Goal: Obtain resource: Obtain resource

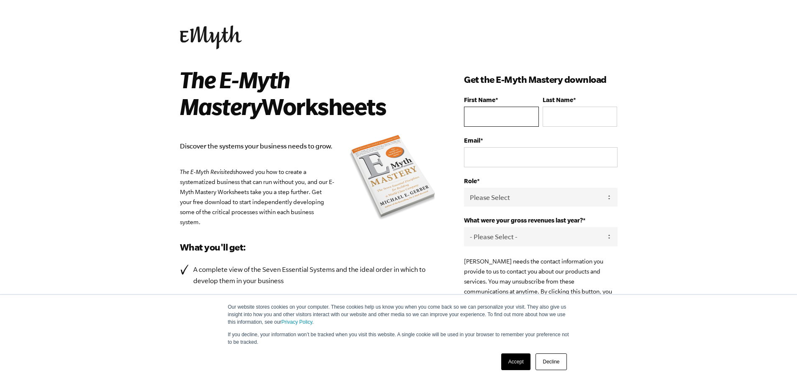
click at [497, 115] on input "First Name *" at bounding box center [501, 117] width 74 height 20
type input "[PERSON_NAME]"
type input "[GEOGRAPHIC_DATA]"
type input "[EMAIL_ADDRESS][DOMAIN_NAME]"
click at [521, 194] on select "Please Select Owner Partner / Co-Owner Executive Employee / Other" at bounding box center [540, 197] width 153 height 19
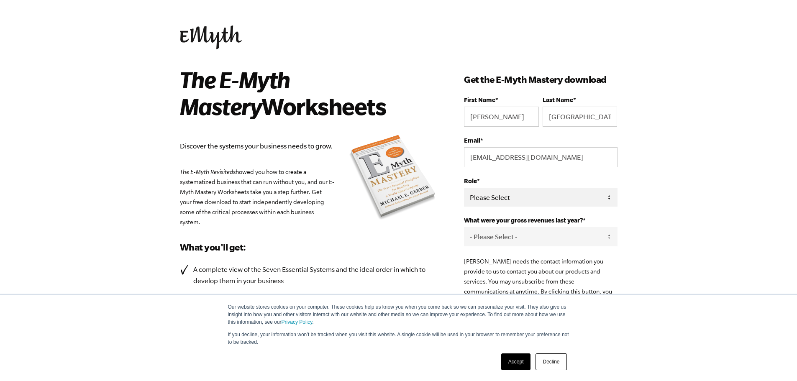
select select "Owner"
click at [464, 188] on select "Please Select Owner Partner / Co-Owner Executive Employee / Other" at bounding box center [540, 197] width 153 height 19
click at [509, 237] on select "- Please Select - 0-75K 76-150K 151-275K 276-500K 501-750K 751-1M 1-2.5M 2.5-5M…" at bounding box center [540, 236] width 153 height 19
select select "276-500K"
click at [464, 228] on select "- Please Select - 0-75K 76-150K 151-275K 276-500K 501-750K 751-1M 1-2.5M 2.5-5M…" at bounding box center [540, 236] width 153 height 19
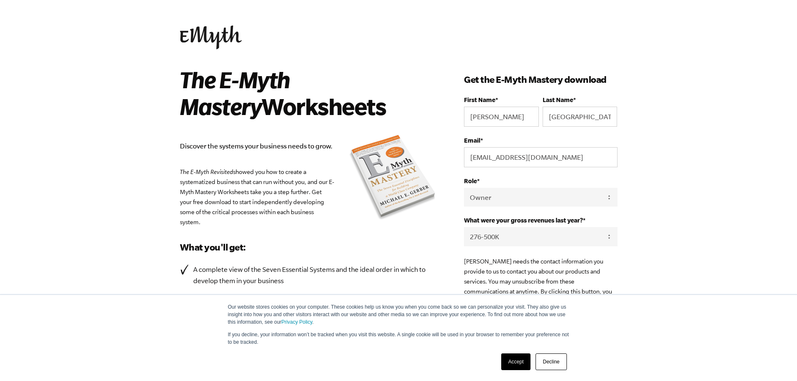
click at [513, 359] on link "Accept" at bounding box center [516, 361] width 30 height 17
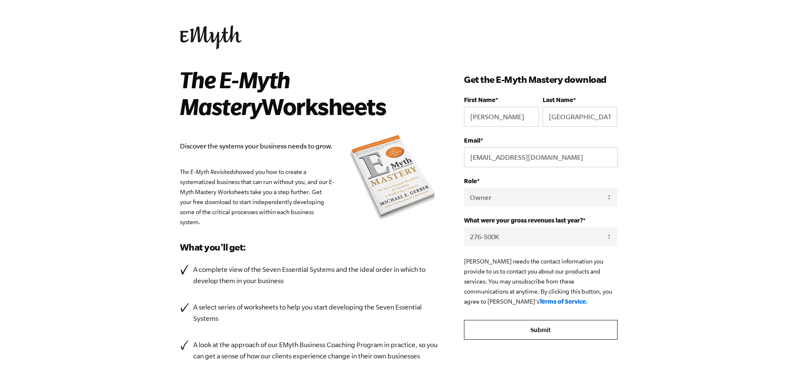
click at [519, 323] on input "Submit" at bounding box center [540, 330] width 153 height 20
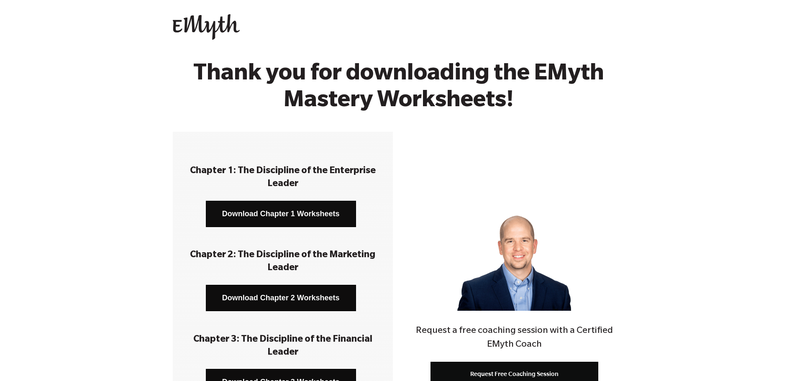
click at [330, 216] on link "Download Chapter 1 Worksheets" at bounding box center [281, 214] width 150 height 26
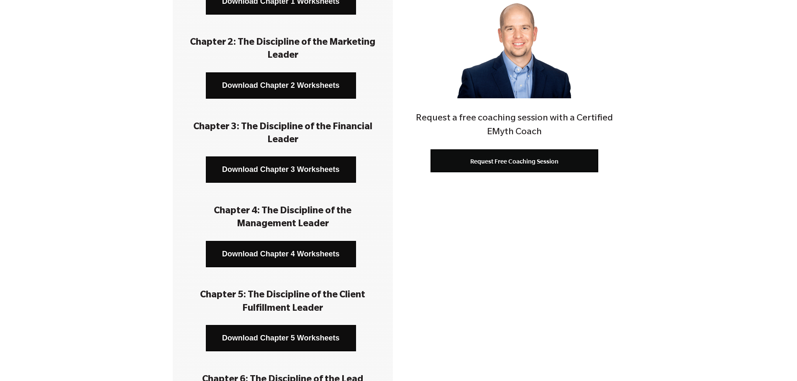
scroll to position [217, 0]
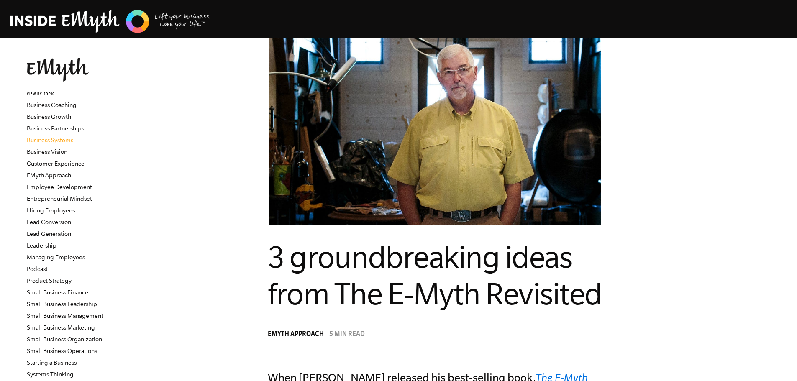
click at [69, 142] on link "Business Systems" at bounding box center [50, 140] width 46 height 7
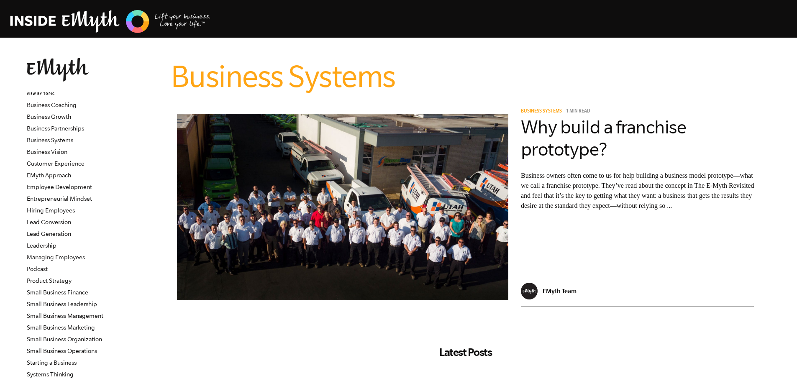
scroll to position [333, 0]
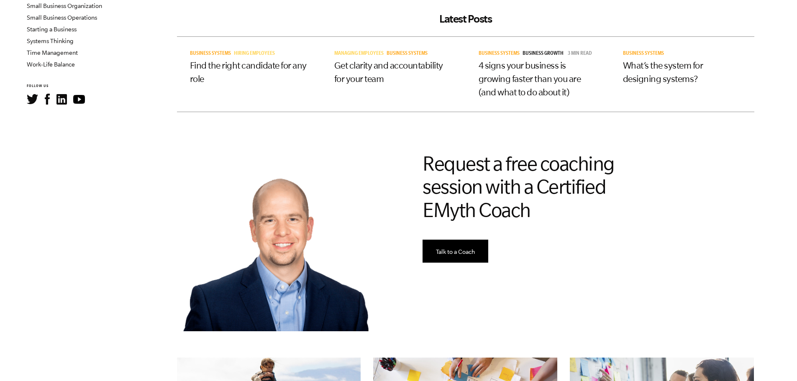
click at [692, 243] on div "Request a free coaching session with a Certified EMyth Coach Talk to a Coach" at bounding box center [588, 242] width 344 height 193
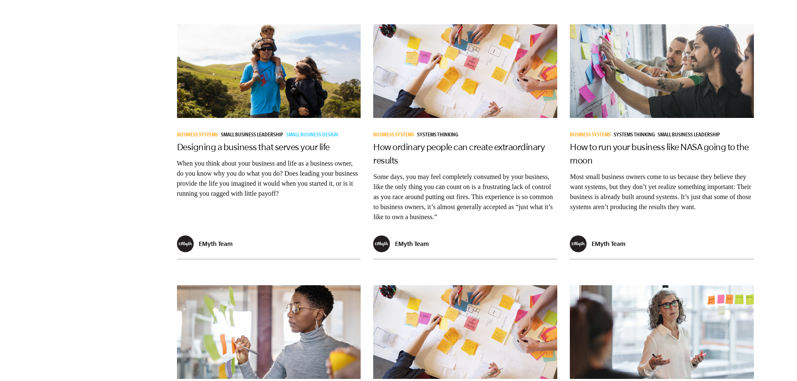
scroll to position [1000, 0]
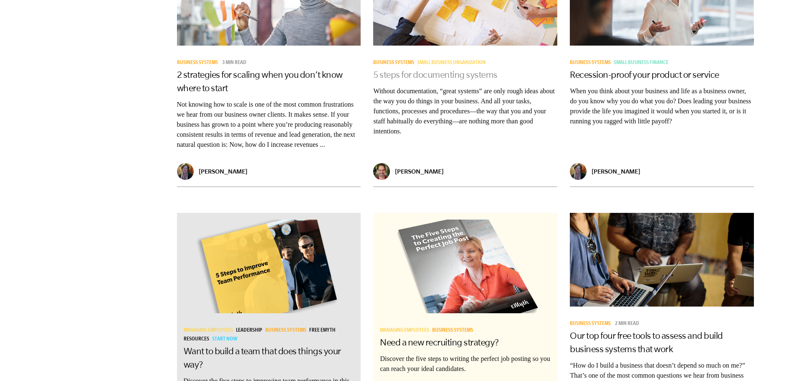
click at [471, 74] on link "5 steps for documenting systems" at bounding box center [435, 74] width 124 height 10
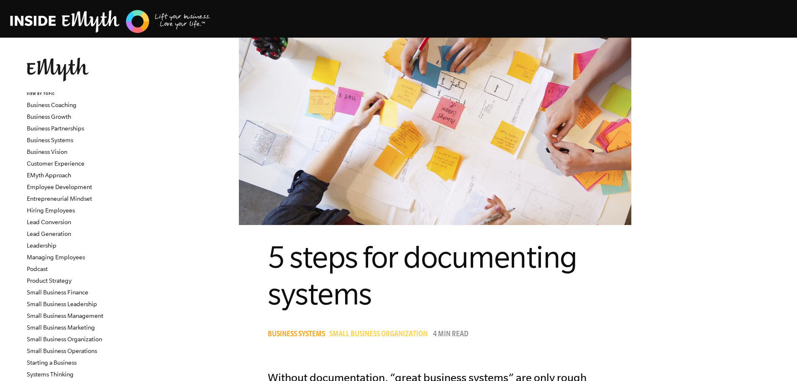
scroll to position [333, 0]
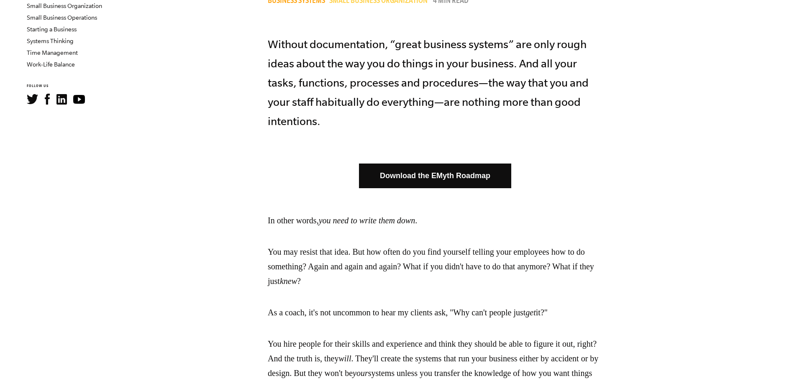
click at [510, 182] on link "Download the EMyth Roadmap" at bounding box center [435, 176] width 152 height 25
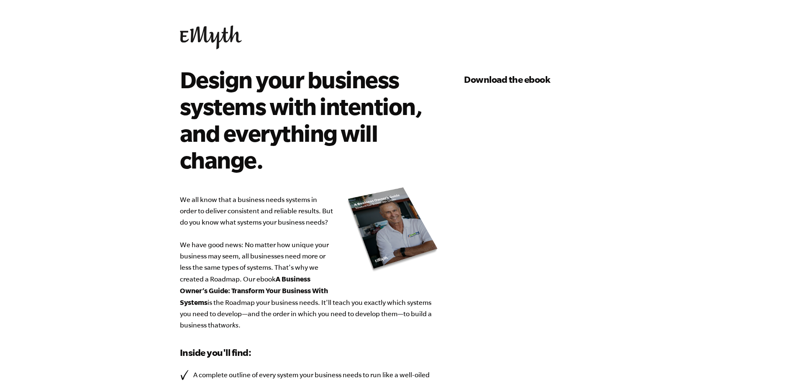
select select "276-500K"
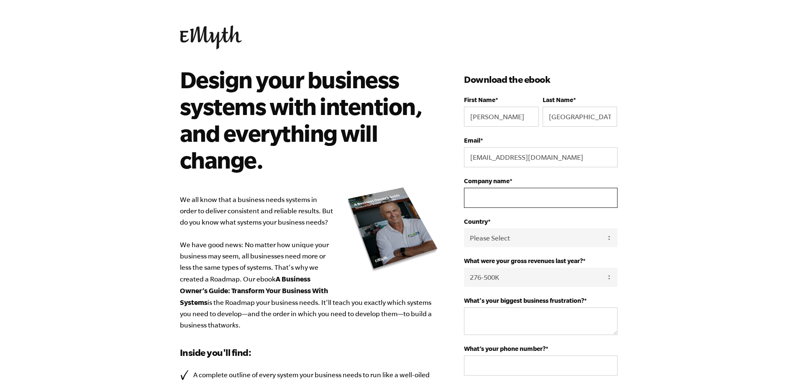
click at [510, 194] on input "Company name *" at bounding box center [540, 198] width 153 height 20
type input "Tidy One Cleaning Co"
select select "[GEOGRAPHIC_DATA]"
type input "19054077980"
click at [582, 318] on textarea "What's your biggest business frustration? *" at bounding box center [540, 321] width 153 height 28
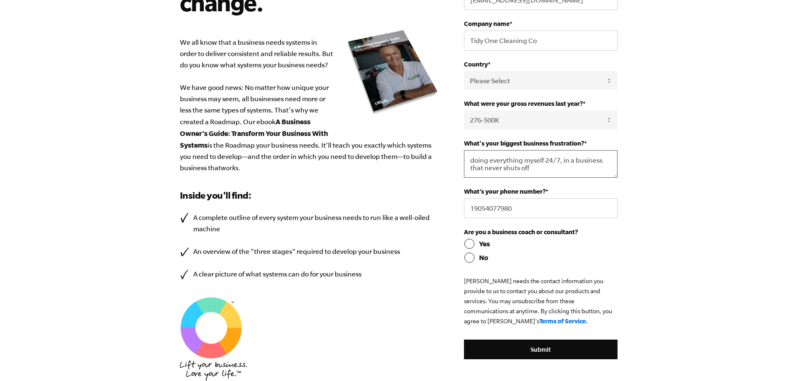
scroll to position [167, 0]
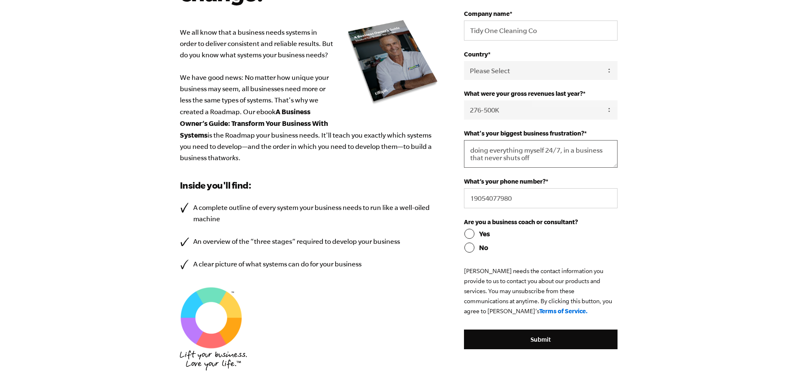
type textarea "doing everything myself 24/7, in a business that never shuts off"
click at [471, 246] on input "No" at bounding box center [540, 248] width 153 height 10
radio input "true"
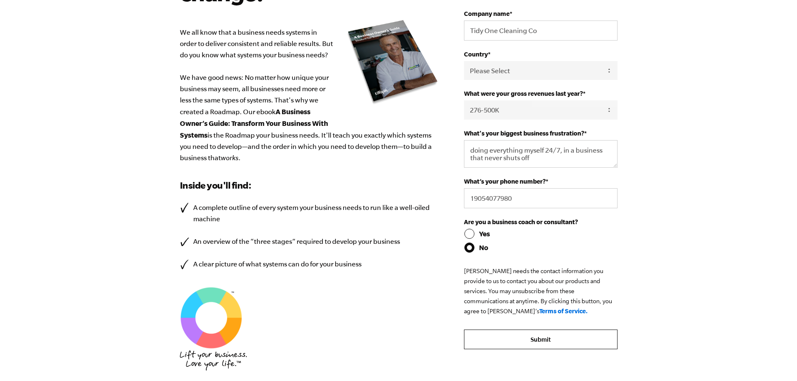
click at [546, 334] on input "Submit" at bounding box center [540, 340] width 153 height 20
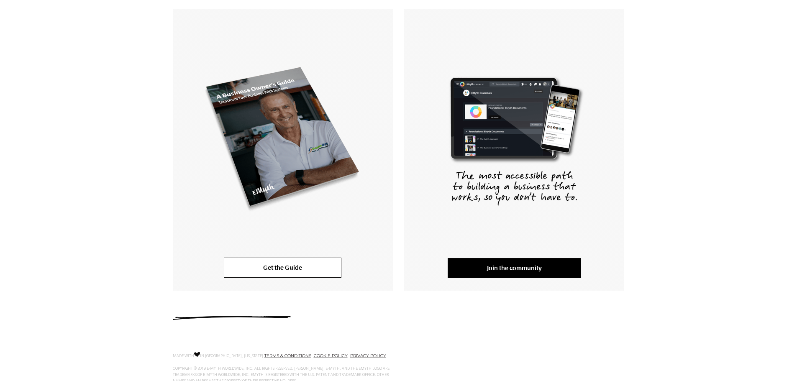
scroll to position [151, 0]
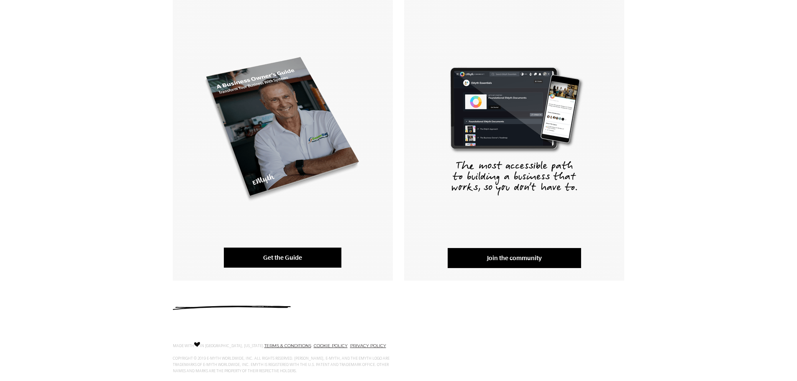
click at [284, 258] on link "Get the Guide" at bounding box center [283, 258] width 118 height 20
